Goal: Transaction & Acquisition: Download file/media

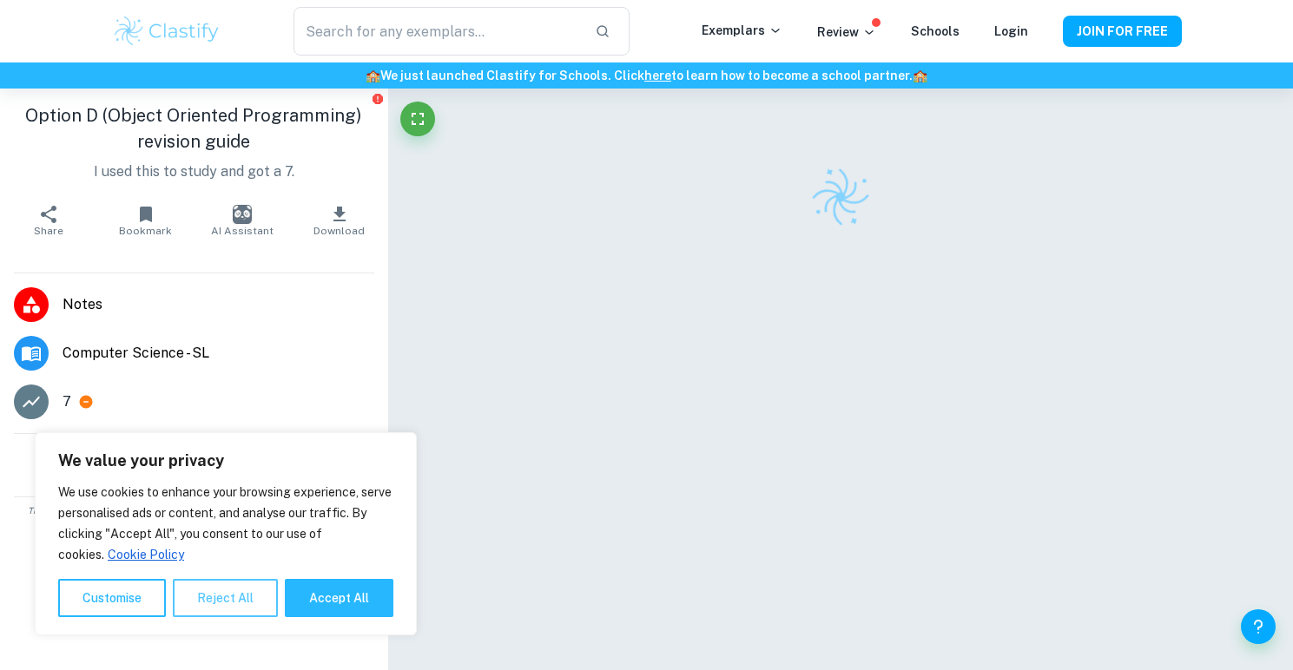
click at [262, 586] on button "Reject All" at bounding box center [225, 598] width 105 height 38
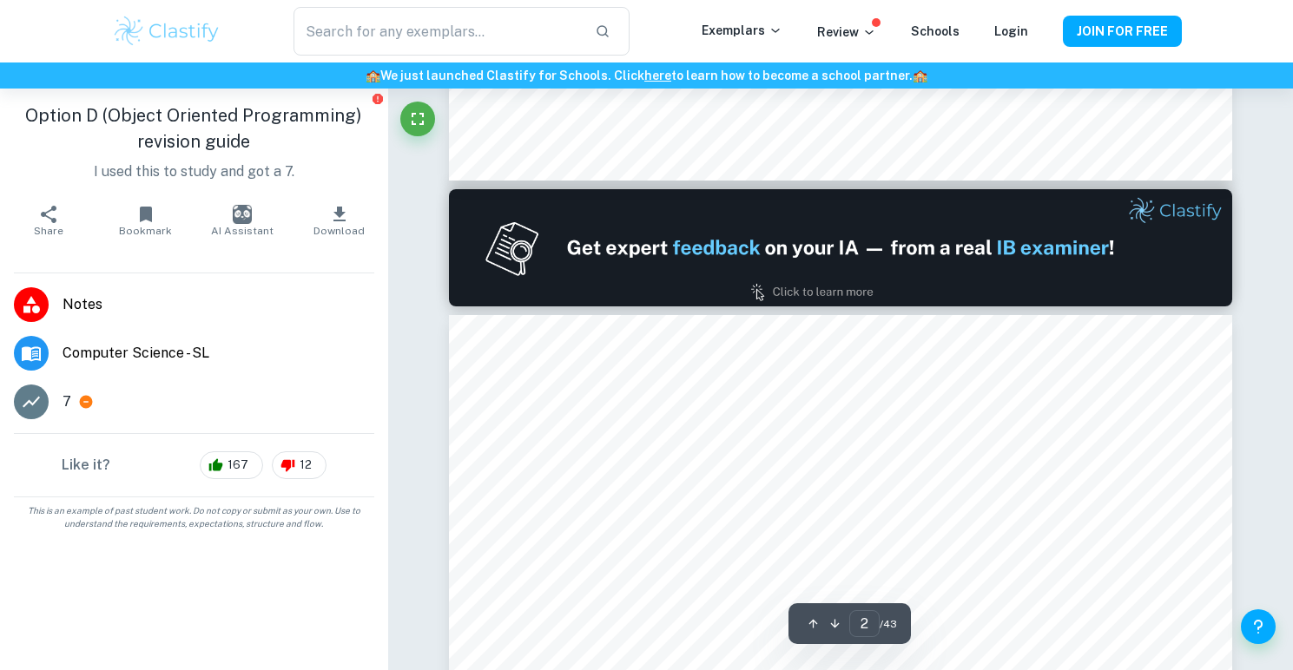
type input "1"
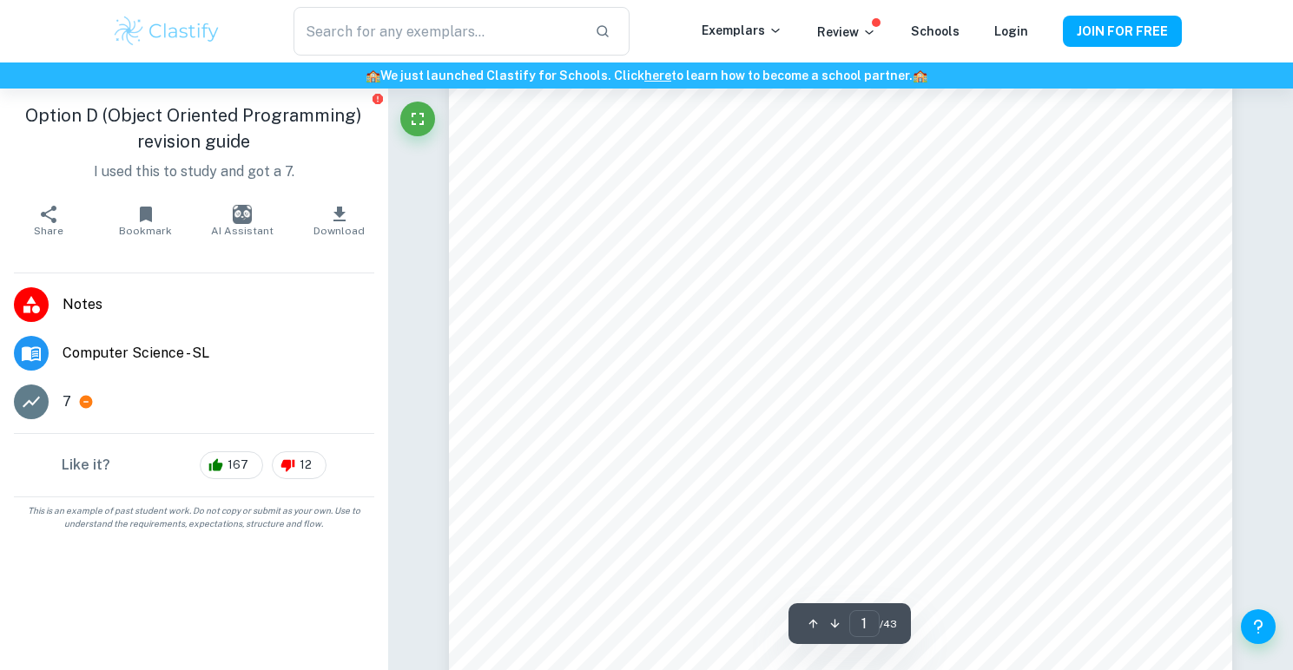
scroll to position [165, 0]
click at [333, 223] on icon "button" at bounding box center [339, 214] width 21 height 21
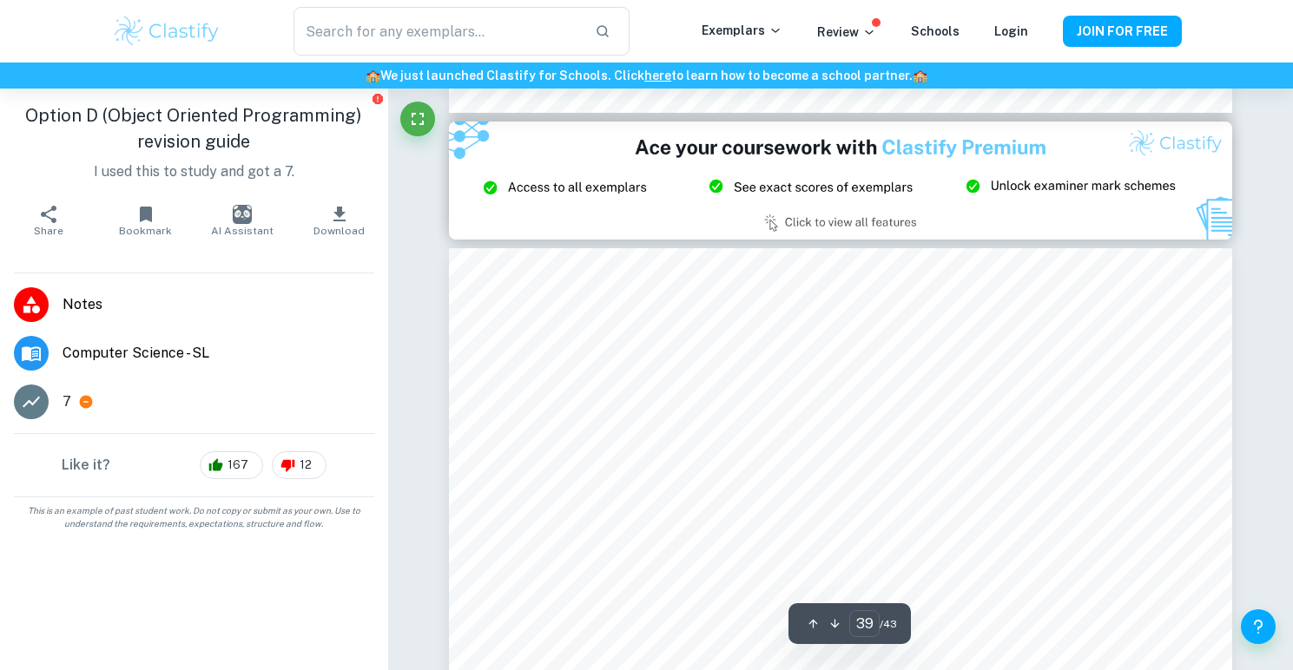
type input "38"
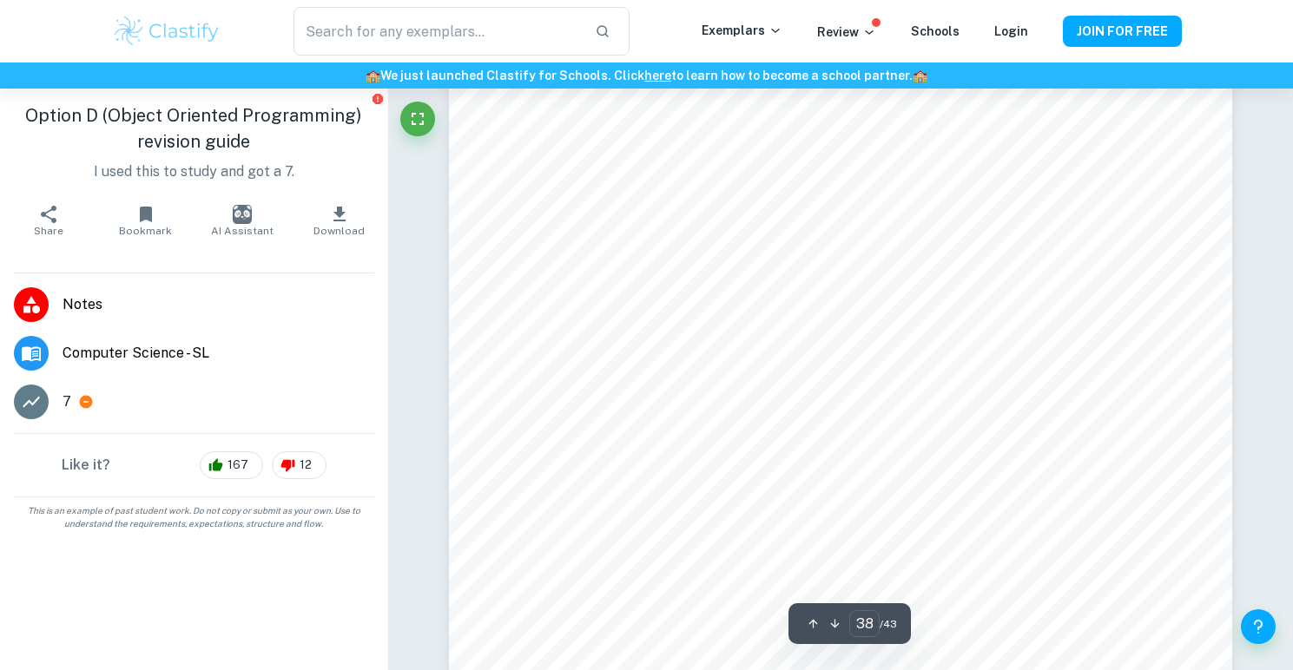
scroll to position [42454, 0]
